Goal: Find specific page/section: Find specific page/section

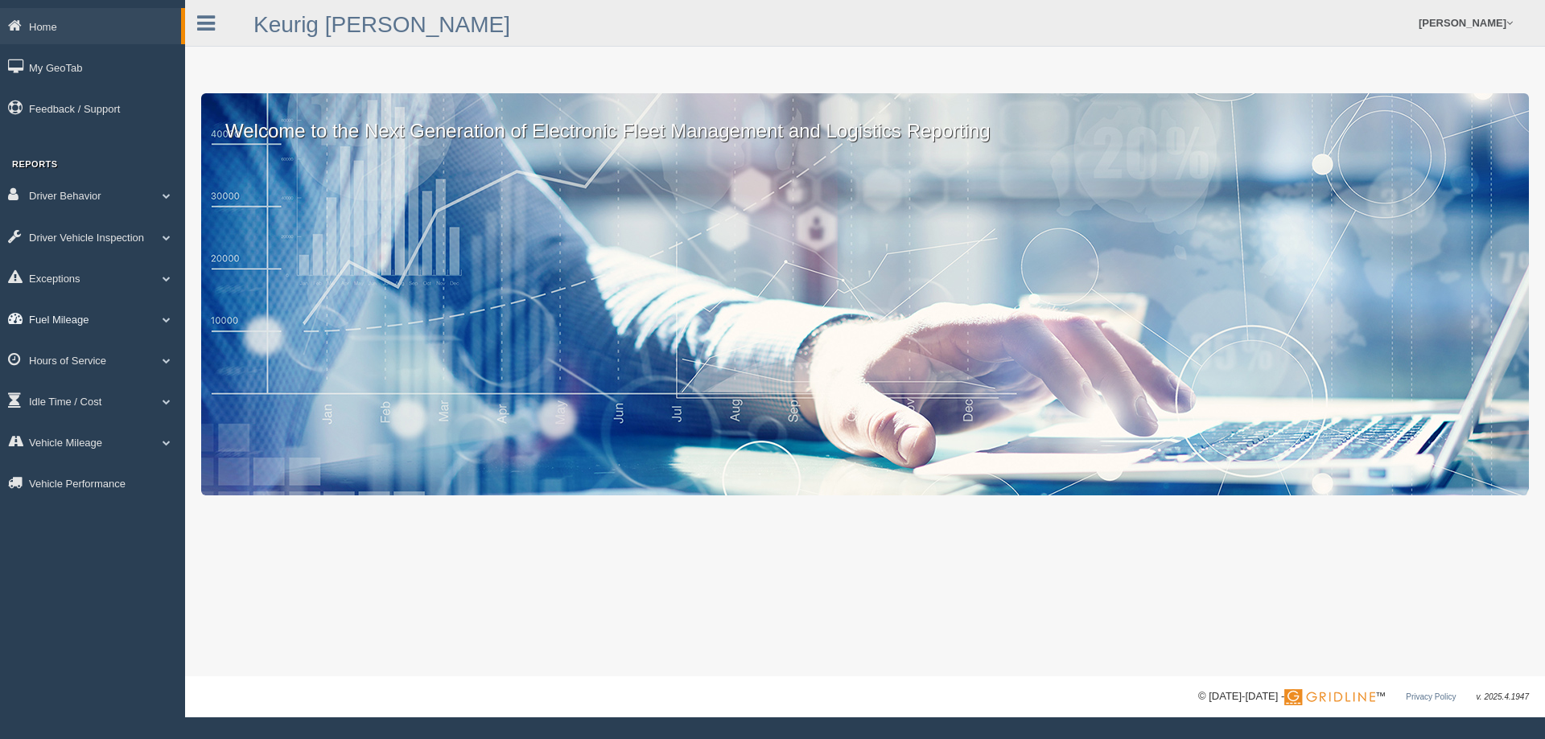
click at [72, 317] on link "Fuel Mileage" at bounding box center [92, 319] width 185 height 36
click at [86, 371] on link "Fuel Mileage" at bounding box center [105, 385] width 152 height 29
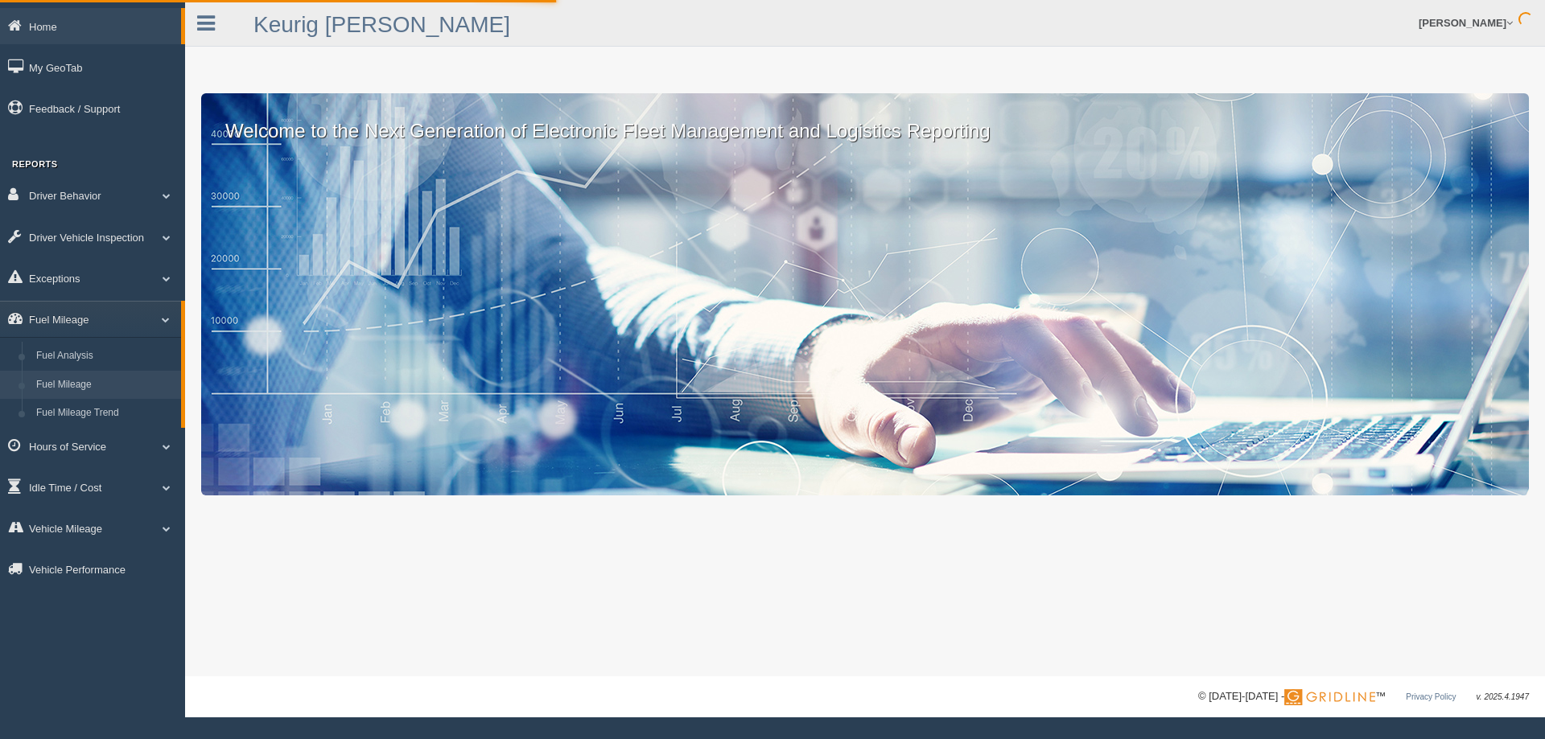
click at [84, 385] on link "Fuel Mileage" at bounding box center [105, 385] width 152 height 29
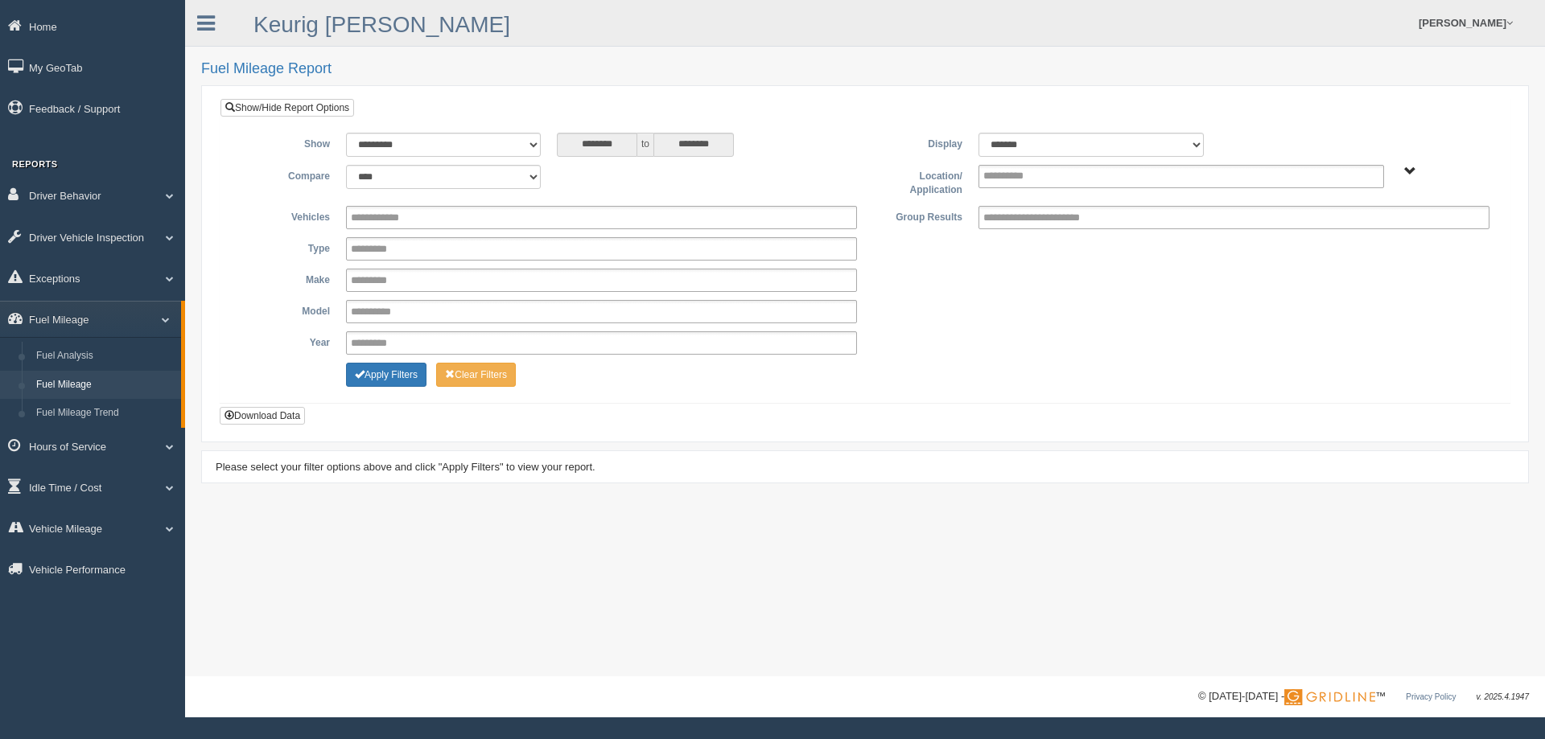
click at [1409, 169] on span "Northlake - OTR" at bounding box center [1410, 172] width 12 height 12
click at [1353, 180] on ul at bounding box center [1181, 176] width 406 height 23
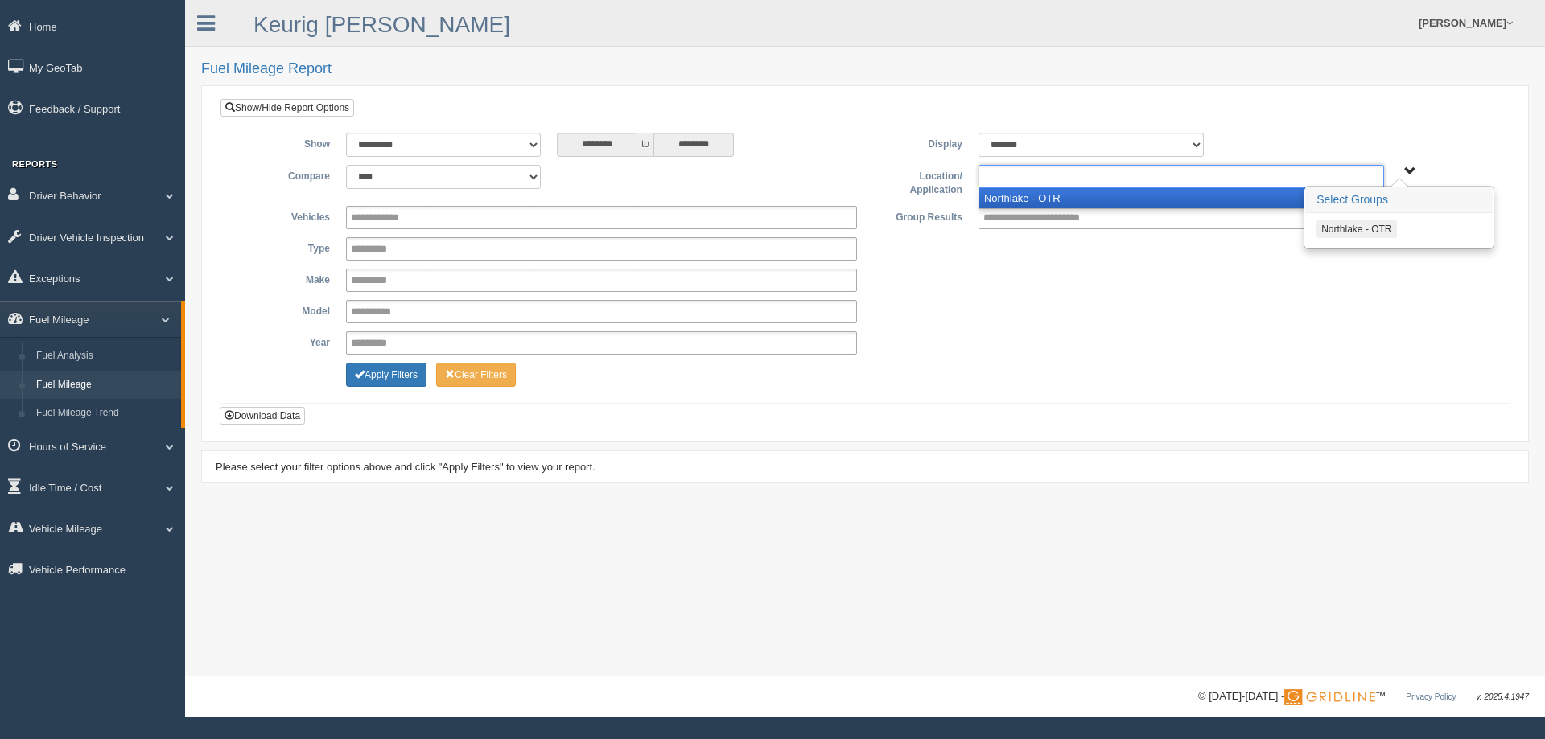
click at [1348, 229] on button "Northlake - OTR" at bounding box center [1356, 229] width 80 height 18
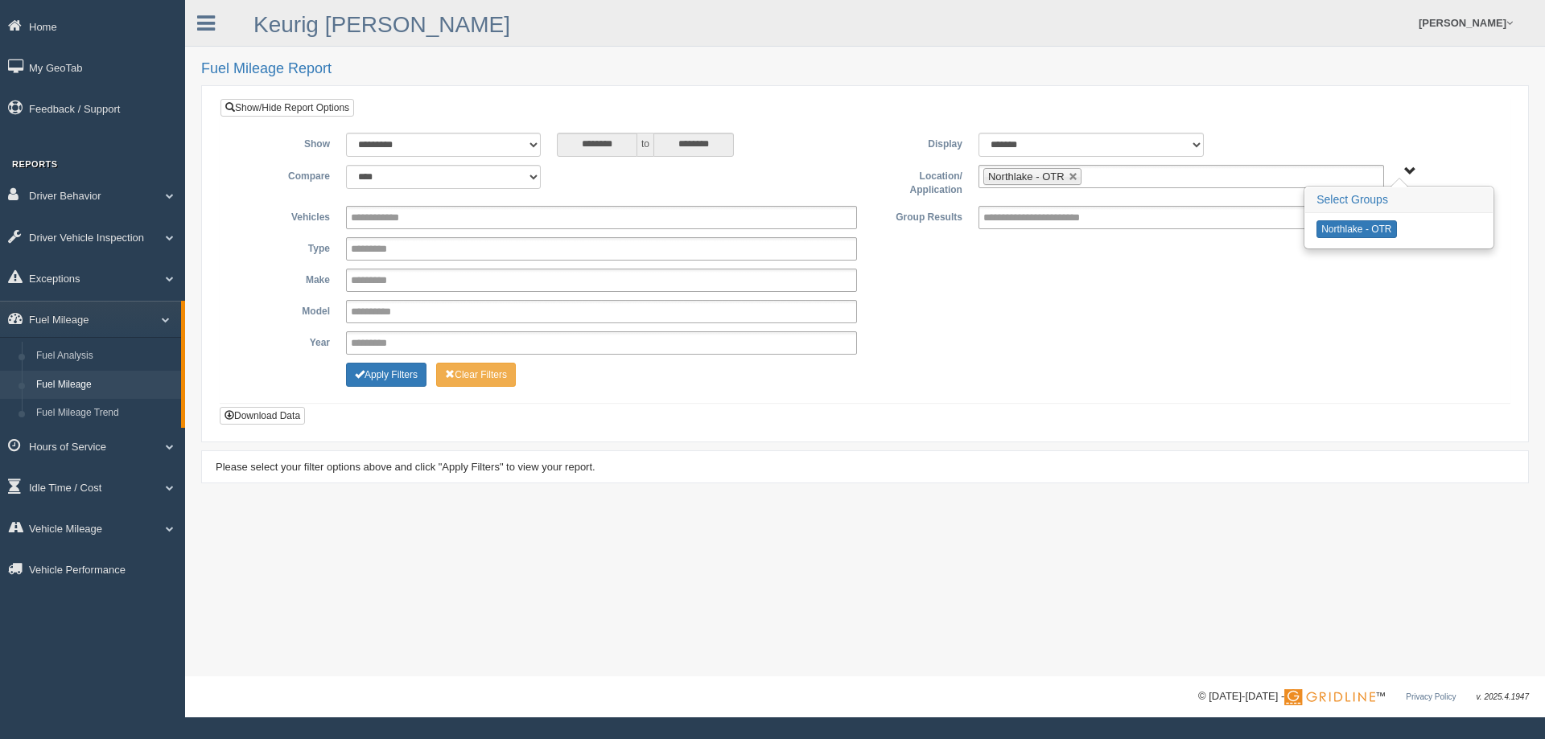
click at [1277, 255] on div "**********" at bounding box center [865, 248] width 1265 height 23
click at [387, 377] on button "Apply Filters" at bounding box center [386, 375] width 80 height 24
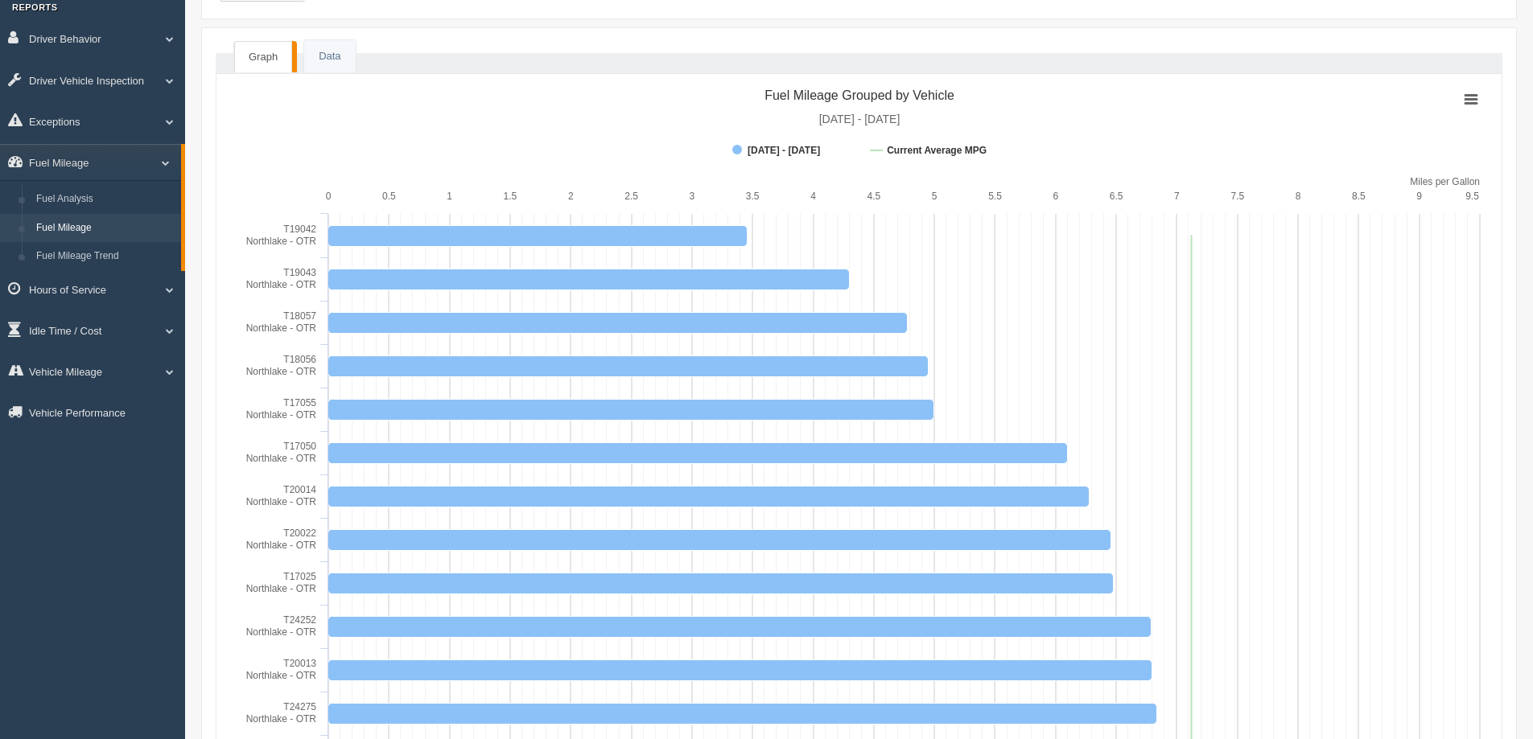
scroll to position [161, 0]
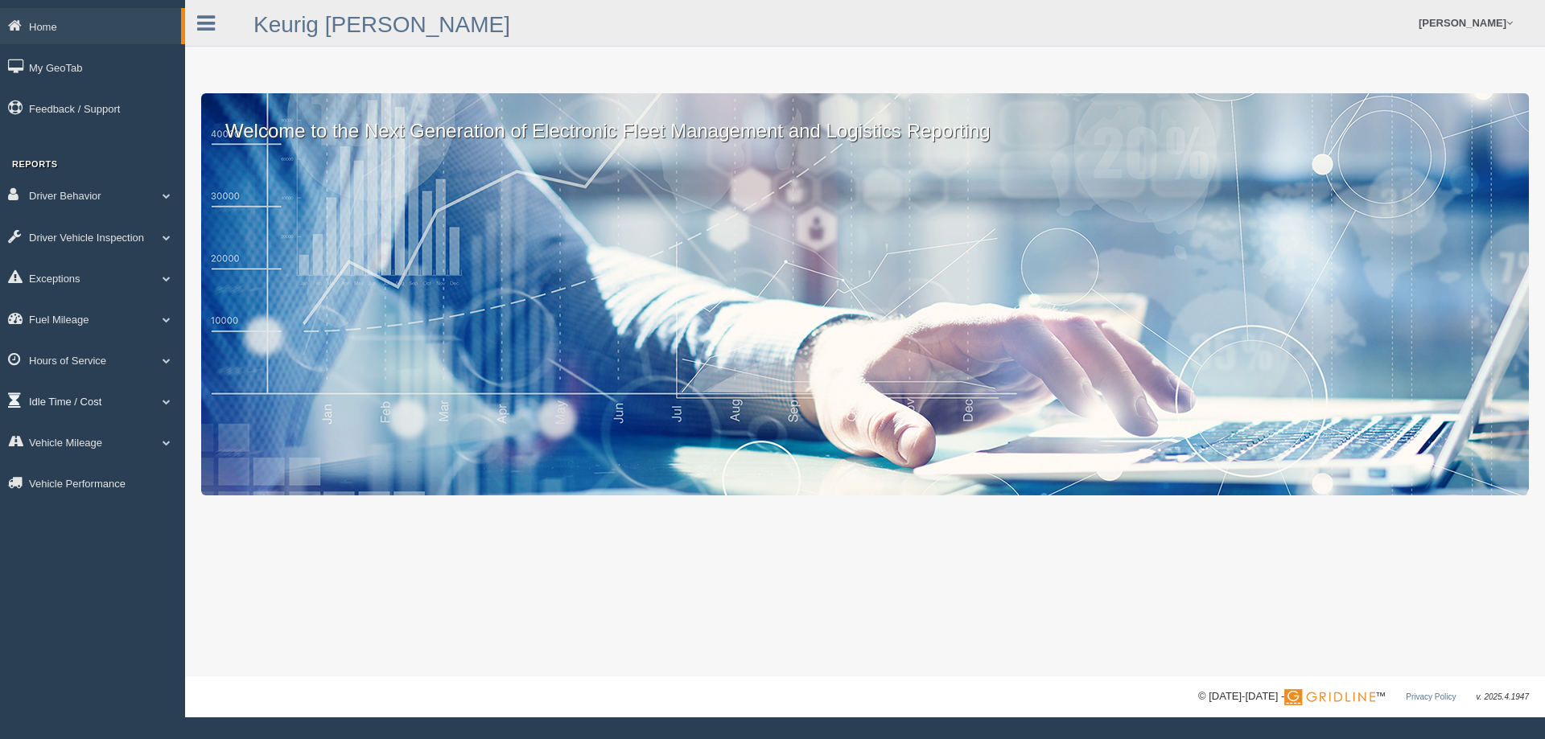
click at [87, 397] on link "Idle Time / Cost" at bounding box center [92, 401] width 185 height 36
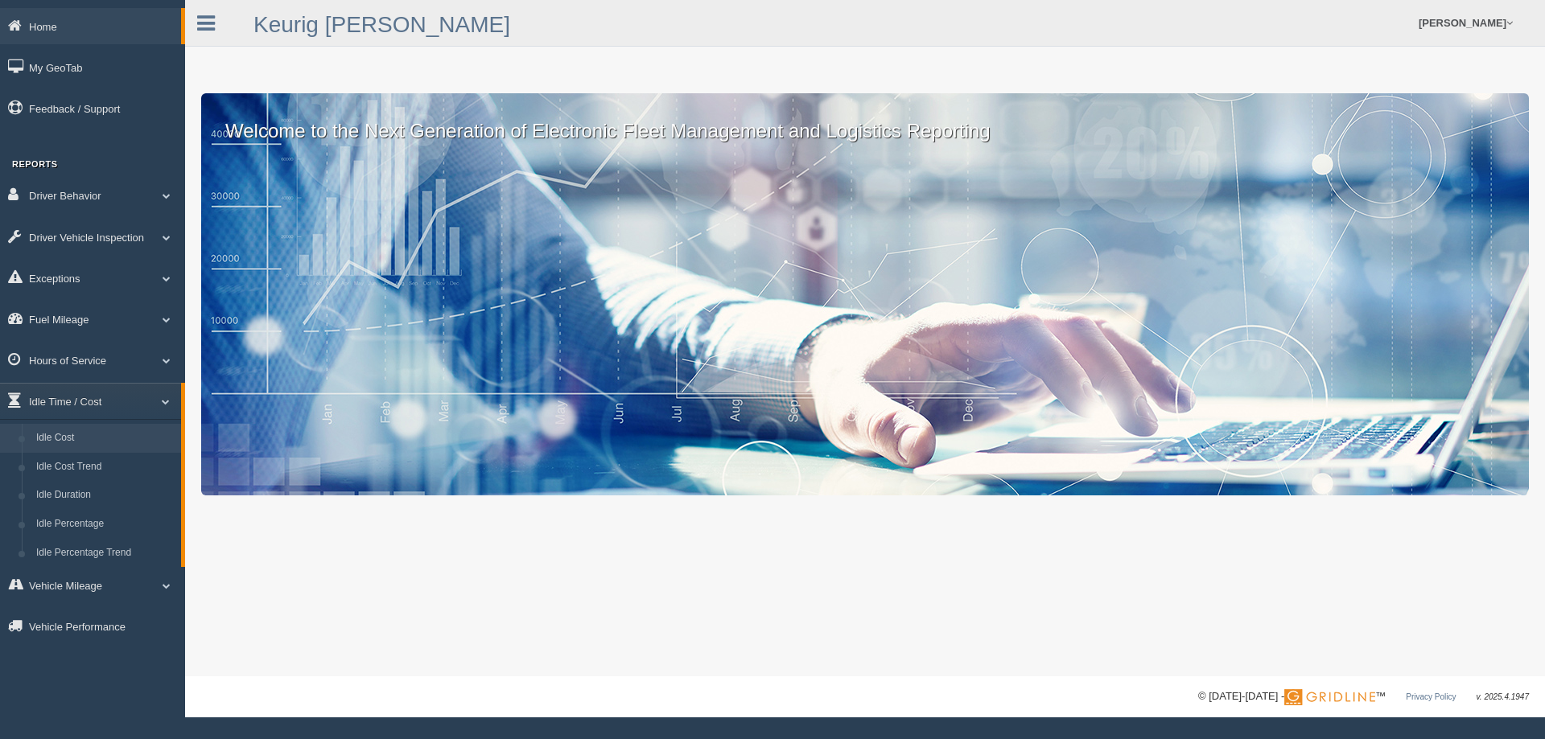
click at [62, 438] on link "Idle Cost" at bounding box center [105, 438] width 152 height 29
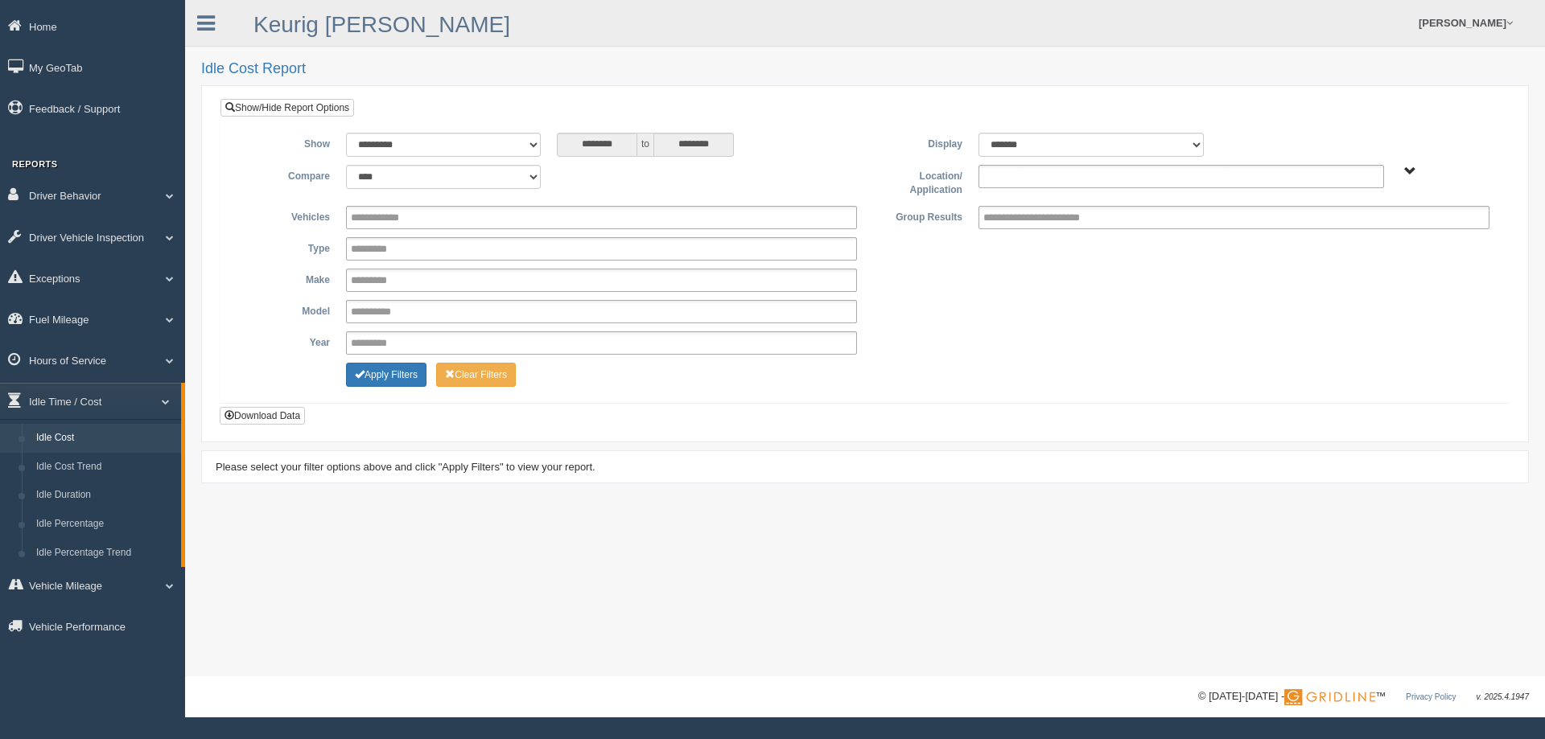
click at [1272, 184] on ul at bounding box center [1181, 176] width 406 height 23
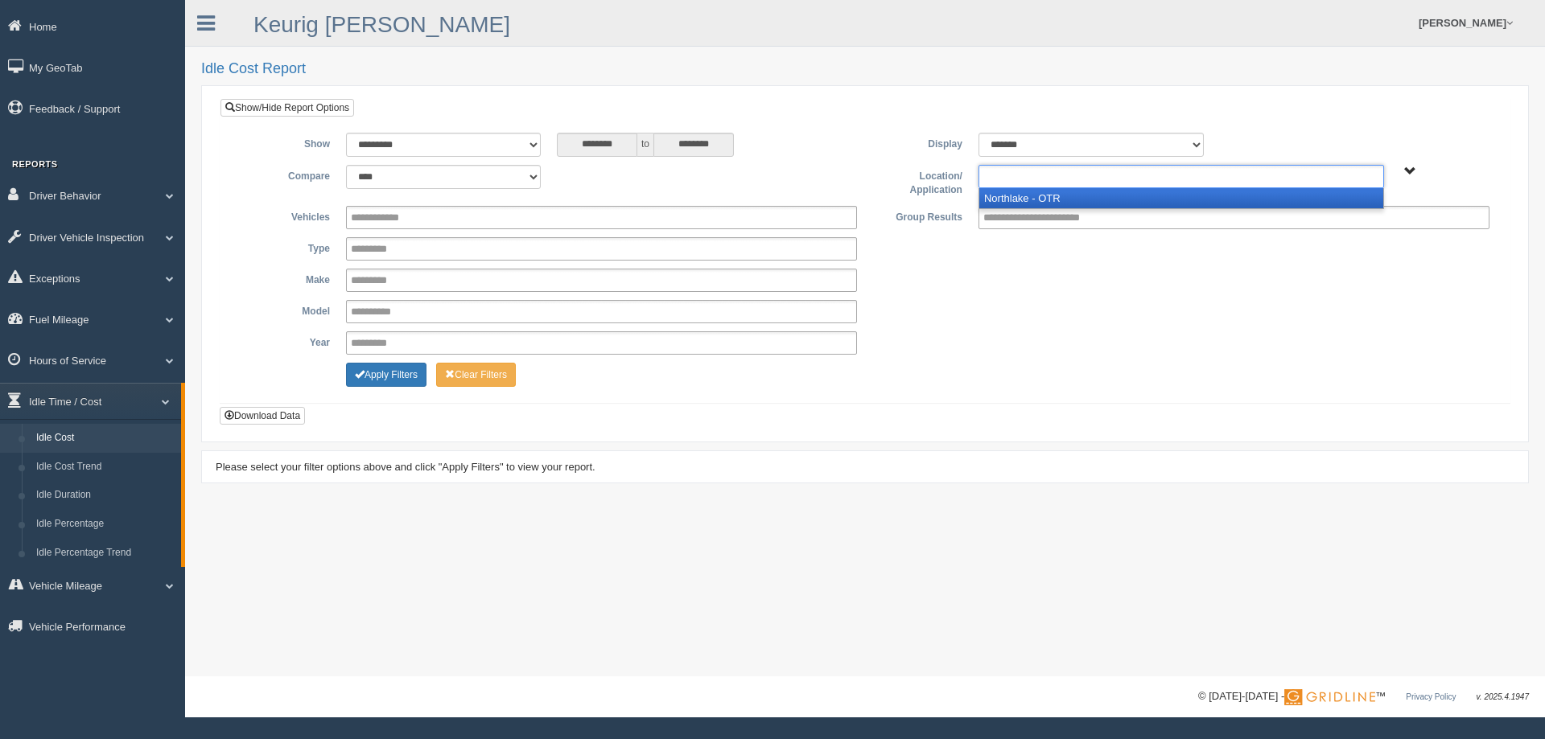
click at [1222, 196] on li "Northlake - OTR" at bounding box center [1181, 198] width 404 height 20
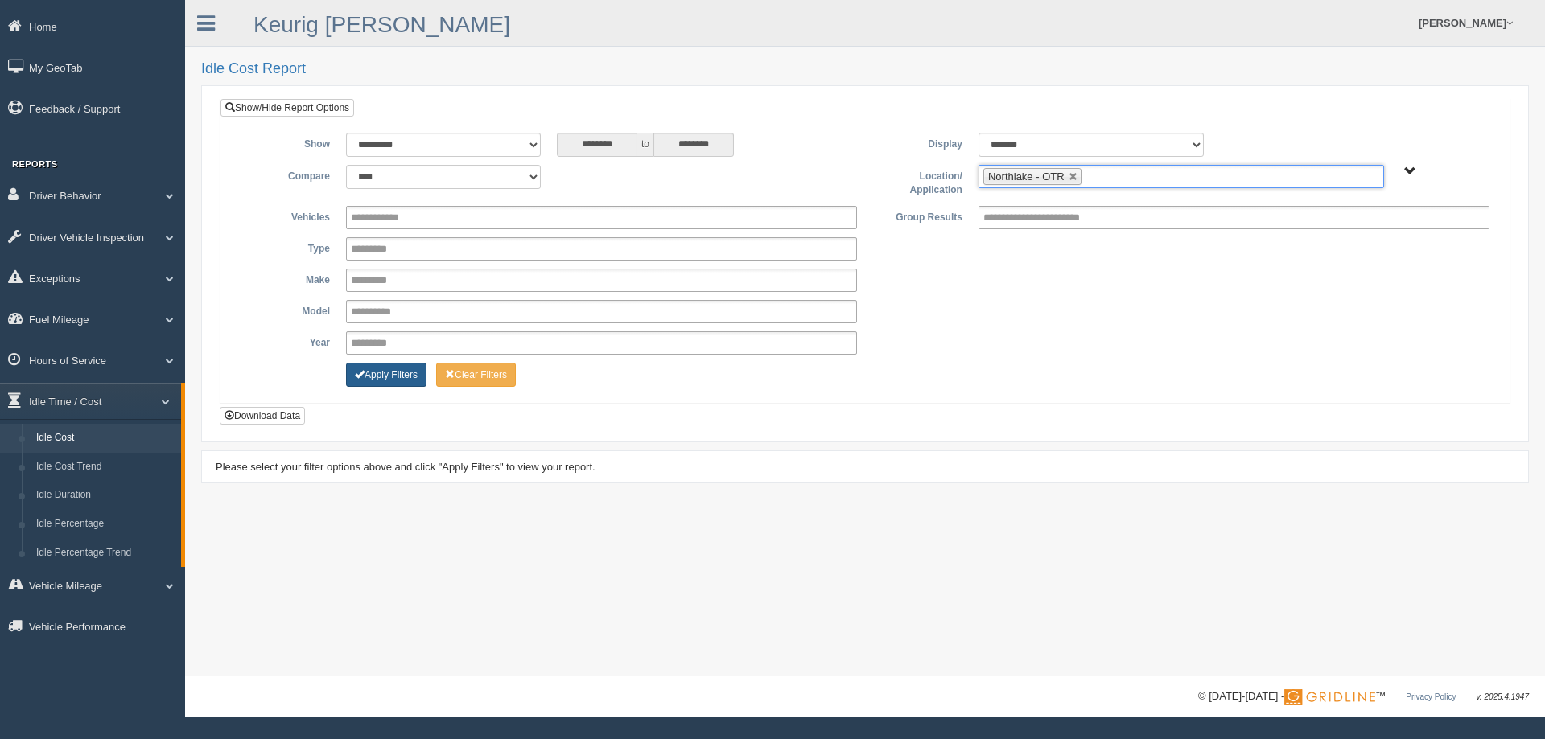
click at [410, 380] on button "Apply Filters" at bounding box center [386, 375] width 80 height 24
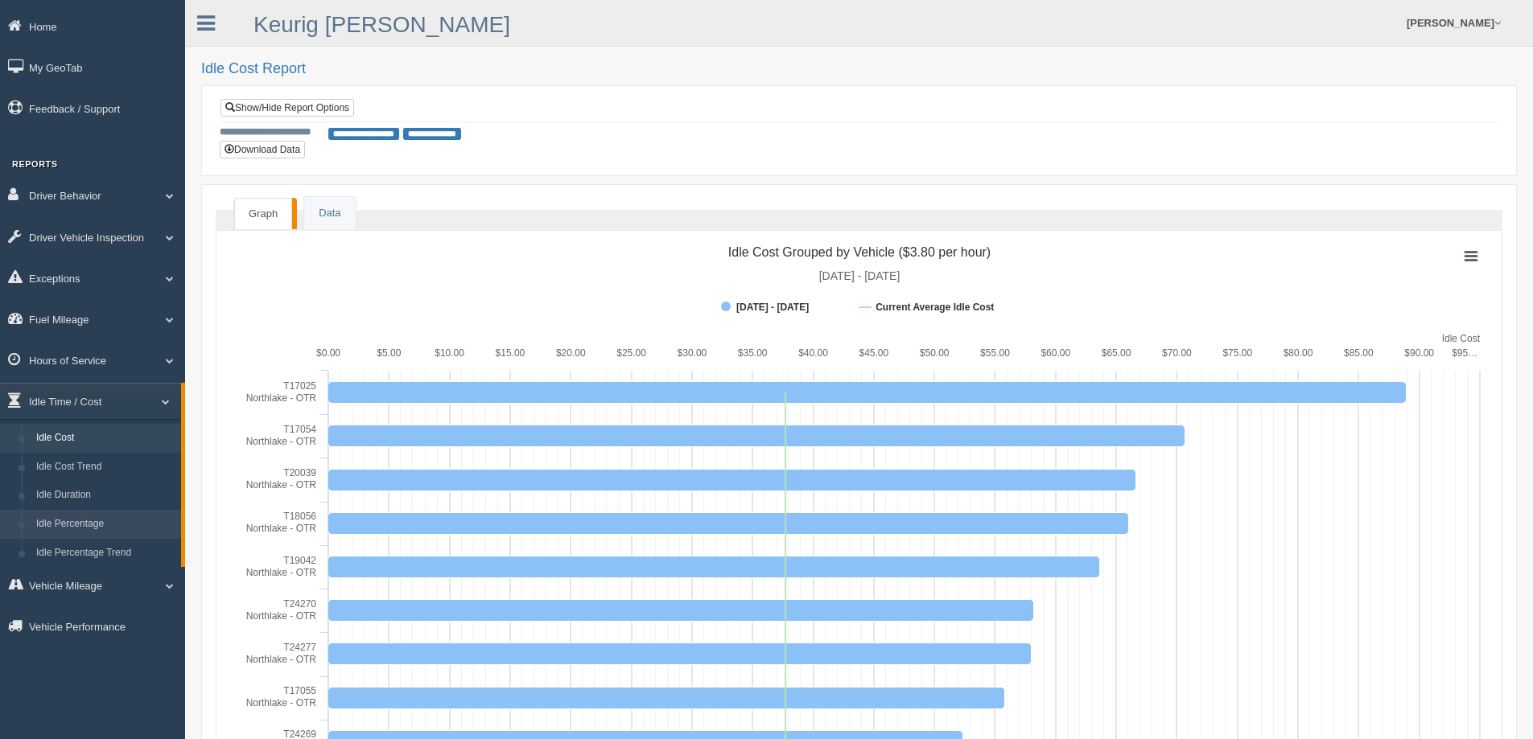
click at [101, 521] on link "Idle Percentage" at bounding box center [105, 524] width 152 height 29
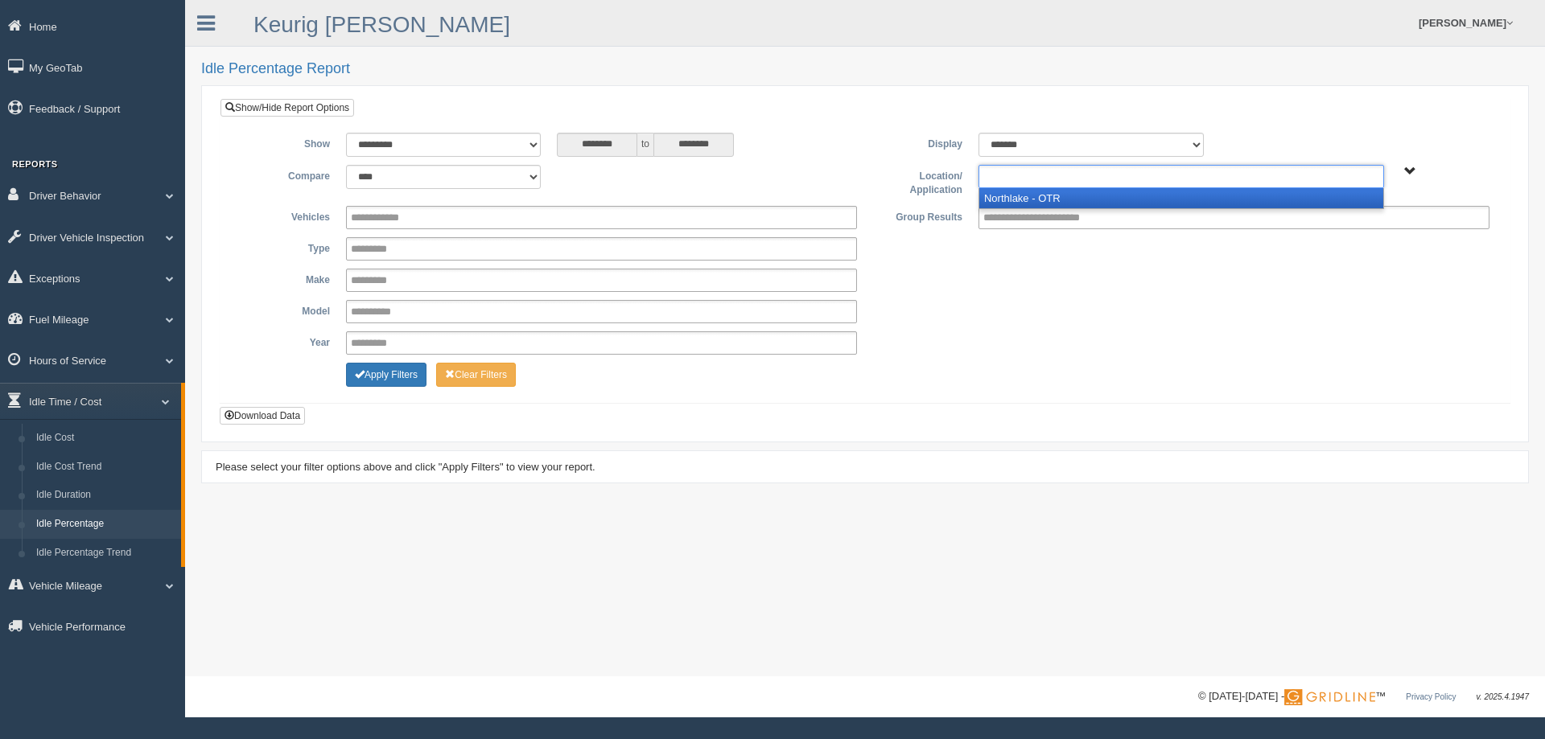
click at [1307, 179] on ul at bounding box center [1181, 176] width 406 height 23
click at [1033, 197] on li "Northlake - OTR" at bounding box center [1181, 198] width 404 height 20
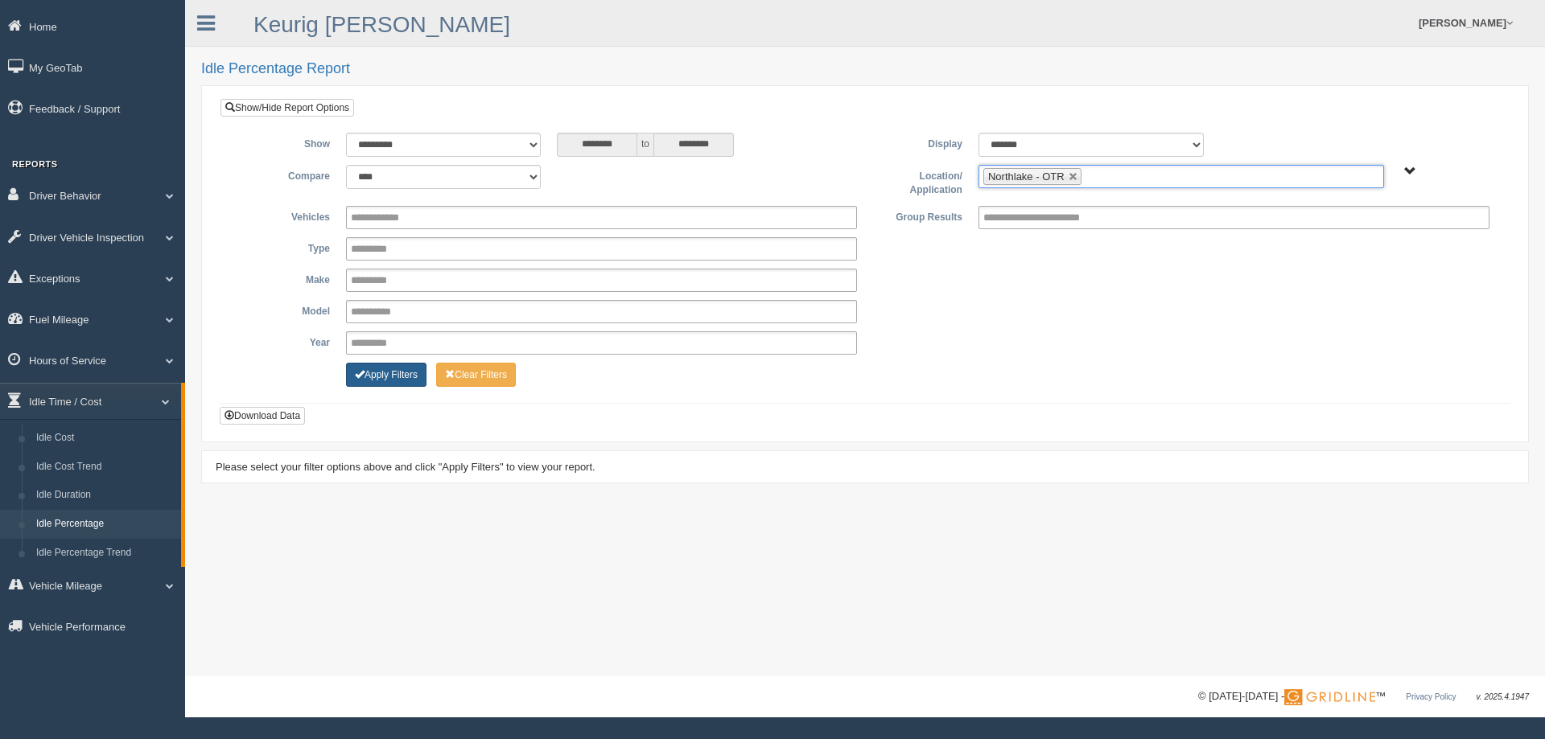
click at [383, 373] on button "Apply Filters" at bounding box center [386, 375] width 80 height 24
